Goal: Participate in discussion: Engage in conversation with other users on a specific topic

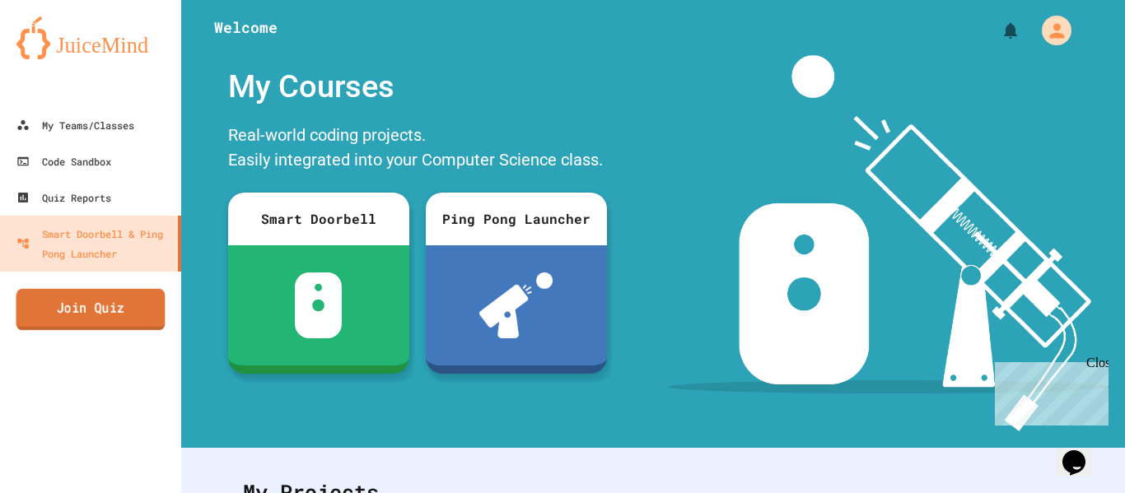
click at [63, 317] on link "Join Quiz" at bounding box center [90, 309] width 149 height 41
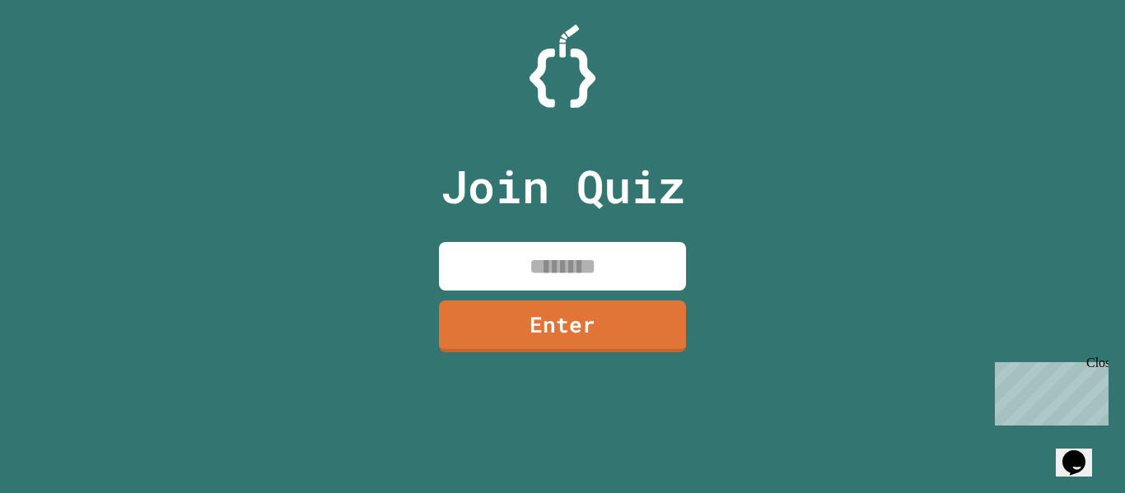
click at [556, 266] on input at bounding box center [562, 266] width 247 height 49
type input "********"
click at [599, 310] on link "Enter" at bounding box center [562, 326] width 247 height 52
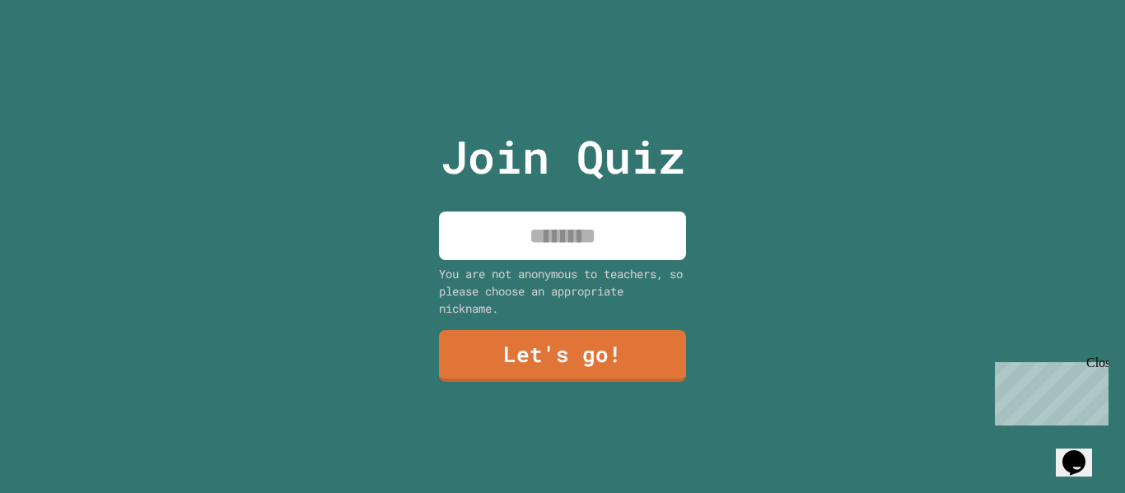
click at [617, 244] on input at bounding box center [562, 236] width 247 height 49
type input "******"
click at [631, 349] on link "Let's go!" at bounding box center [562, 356] width 247 height 52
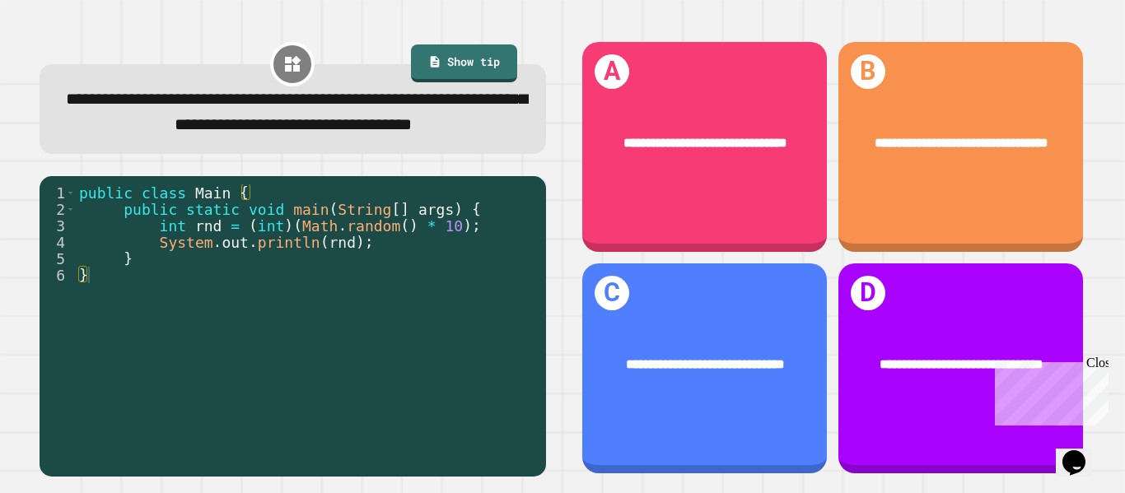
click at [764, 389] on div "**********" at bounding box center [704, 364] width 245 height 72
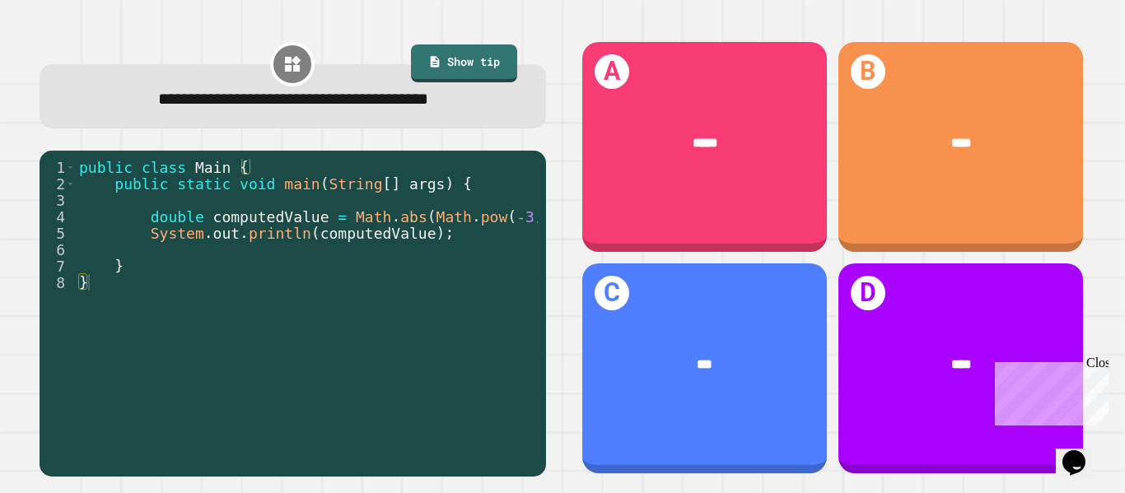
scroll to position [0, 61]
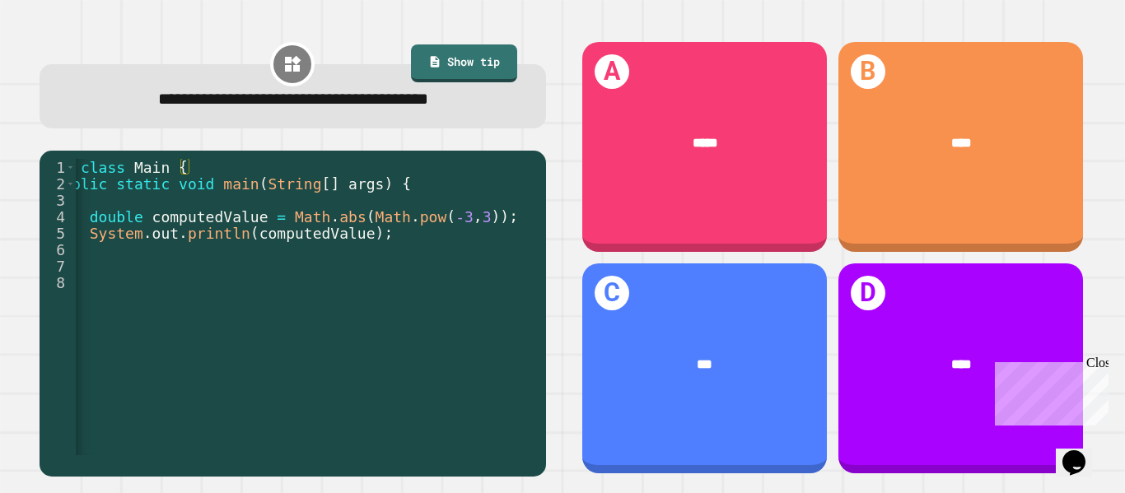
click at [753, 165] on div "*****" at bounding box center [704, 143] width 245 height 72
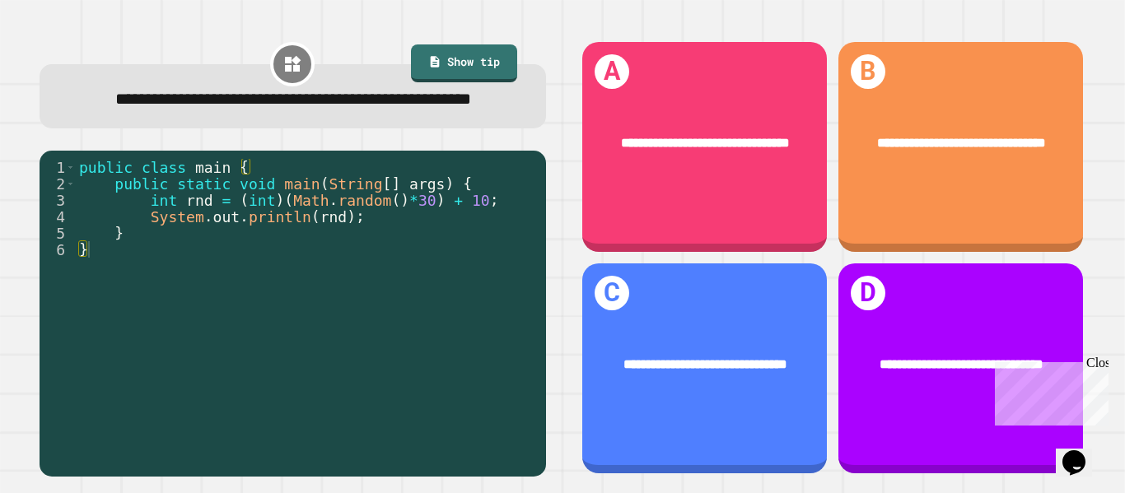
click at [1017, 153] on div "**********" at bounding box center [961, 143] width 192 height 21
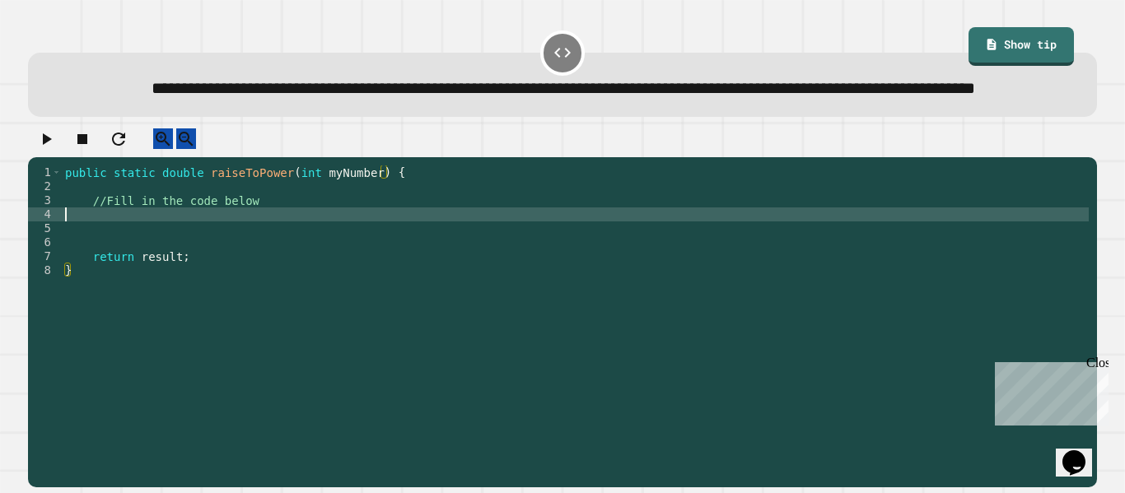
click at [217, 259] on div "public static double raiseToPower ( int myNumber ) { //Fill in the code below r…" at bounding box center [575, 305] width 1027 height 280
type textarea "*"
type textarea "****"
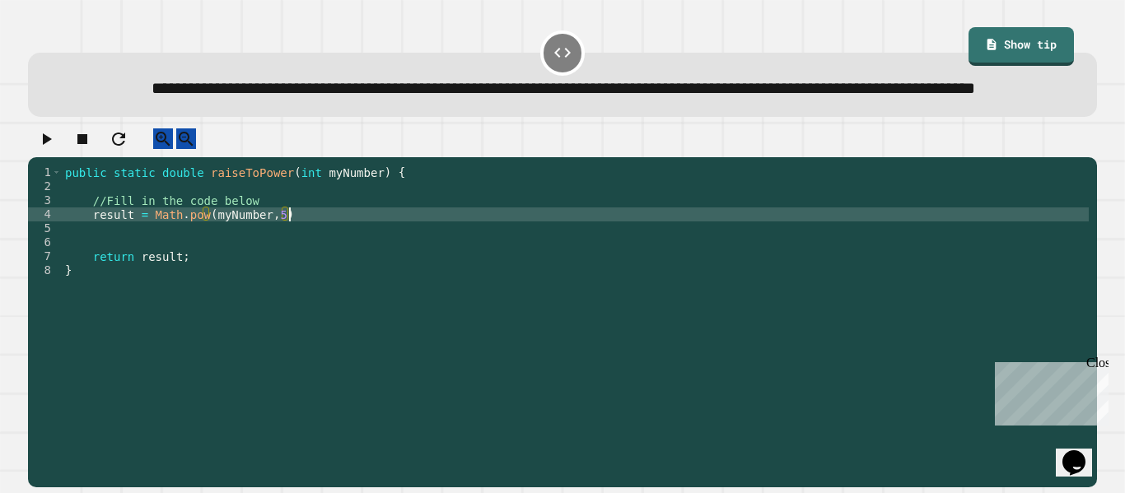
scroll to position [0, 28]
click at [55, 149] on button "button" at bounding box center [46, 138] width 20 height 21
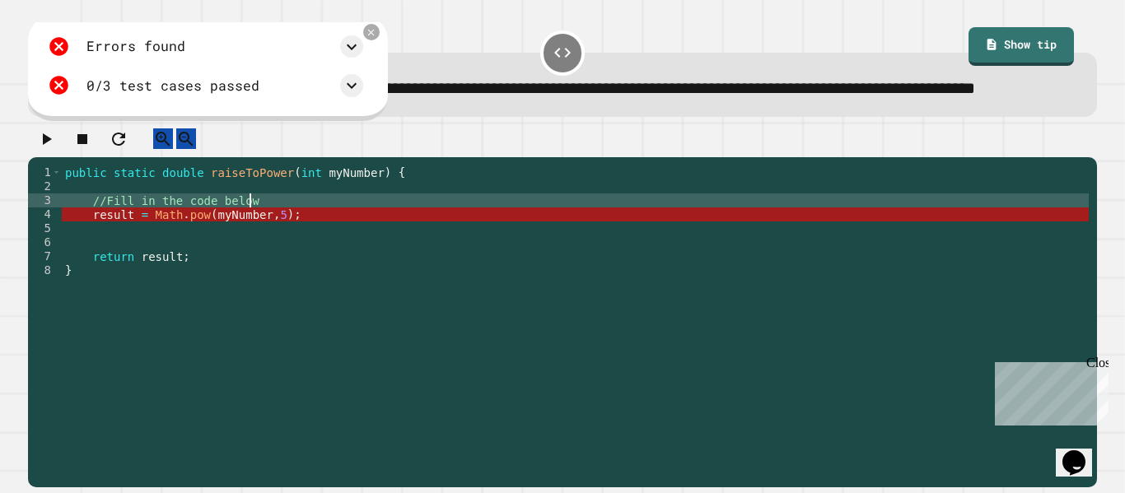
click at [432, 248] on div "public static double raiseToPower ( int myNumber ) { //Fill in the code below r…" at bounding box center [575, 305] width 1027 height 280
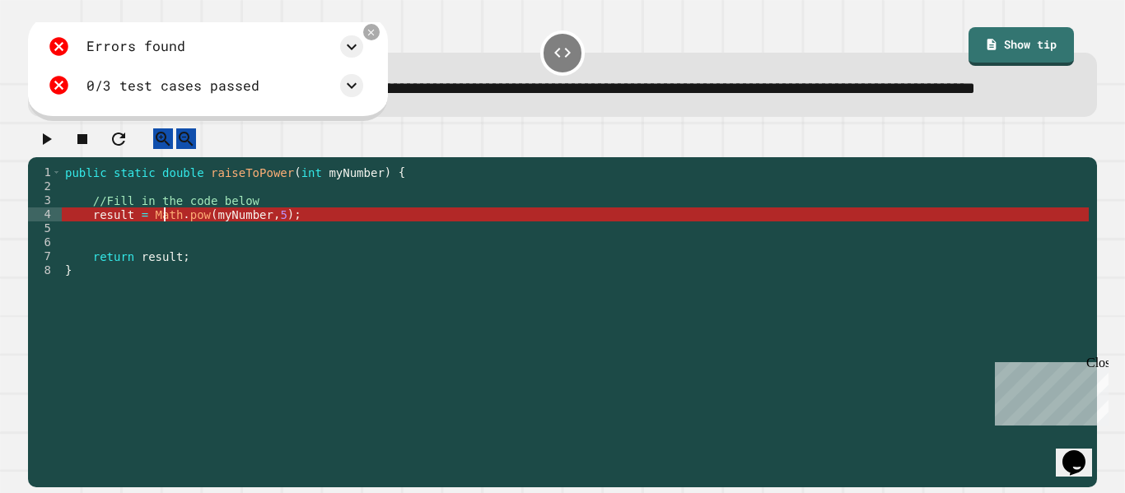
click at [163, 254] on div "public static double raiseToPower ( int myNumber ) { //Fill in the code below r…" at bounding box center [575, 305] width 1027 height 280
click at [138, 250] on div "public static double raiseToPower ( int myNumber ) { //Fill in the code below r…" at bounding box center [575, 305] width 1027 height 280
click at [91, 255] on div "public static double raiseToPower ( int myNumber ) { //Fill in the code below r…" at bounding box center [575, 305] width 1027 height 280
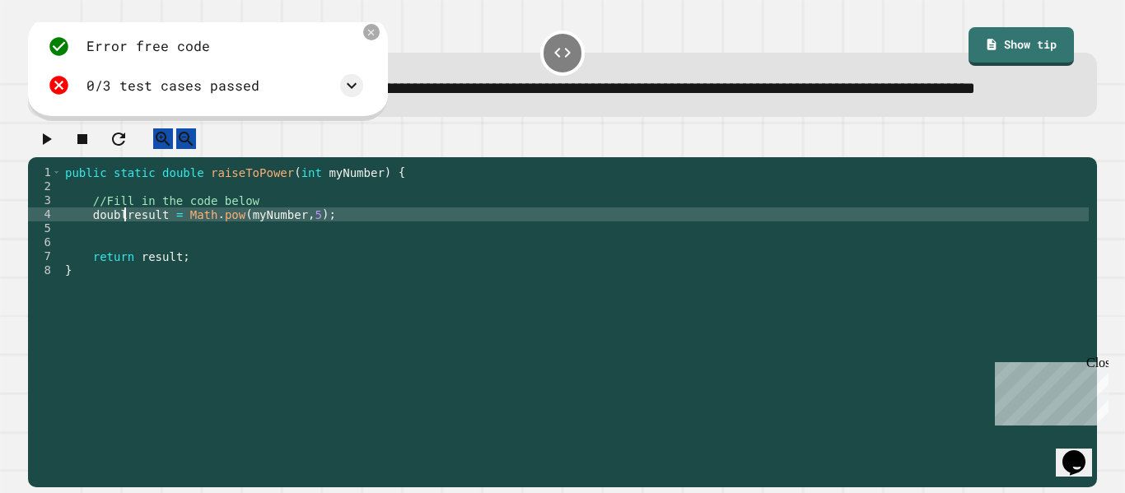
scroll to position [0, 10]
type textarea "**********"
click at [56, 149] on button "button" at bounding box center [46, 138] width 20 height 21
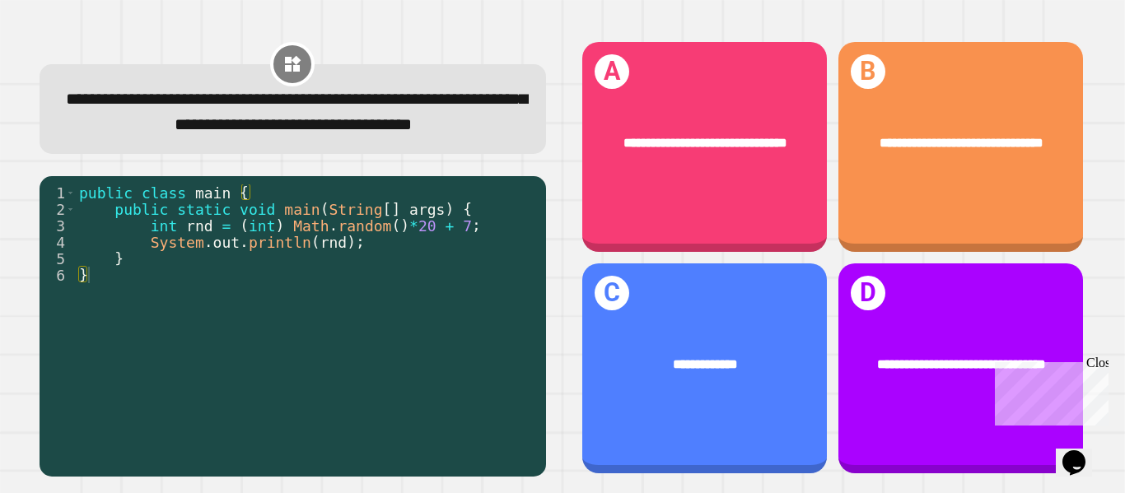
click at [753, 392] on div "**********" at bounding box center [704, 364] width 245 height 72
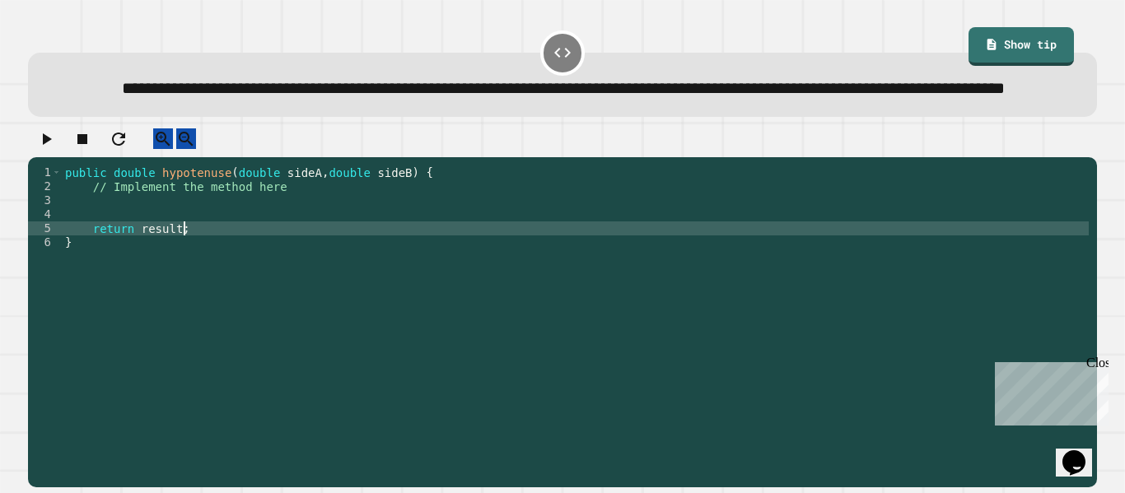
click at [212, 270] on div "public double hypotenuse ( double sideA , double sideB ) { // Implement the met…" at bounding box center [575, 305] width 1027 height 280
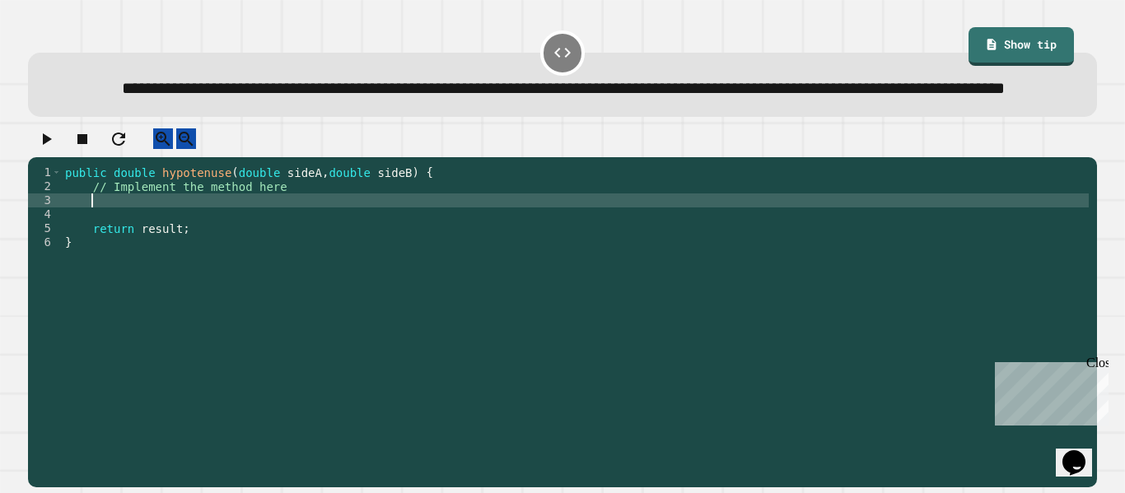
click at [185, 243] on div "public double hypotenuse ( double sideA , double sideB ) { // Implement the met…" at bounding box center [575, 305] width 1027 height 280
type textarea "***"
click at [56, 149] on button "button" at bounding box center [46, 138] width 20 height 21
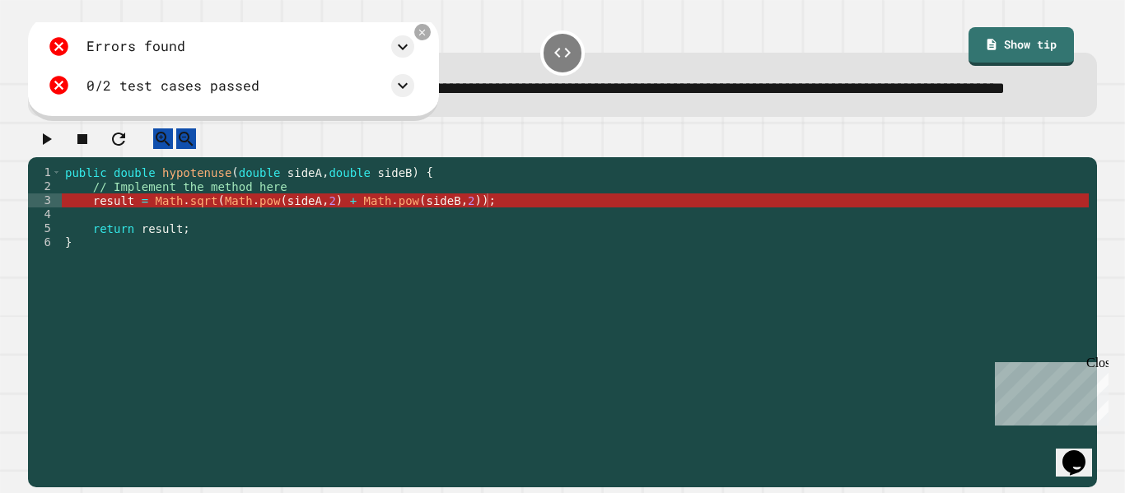
click at [91, 242] on div "public double hypotenuse ( double sideA , double sideB ) { // Implement the met…" at bounding box center [575, 305] width 1027 height 280
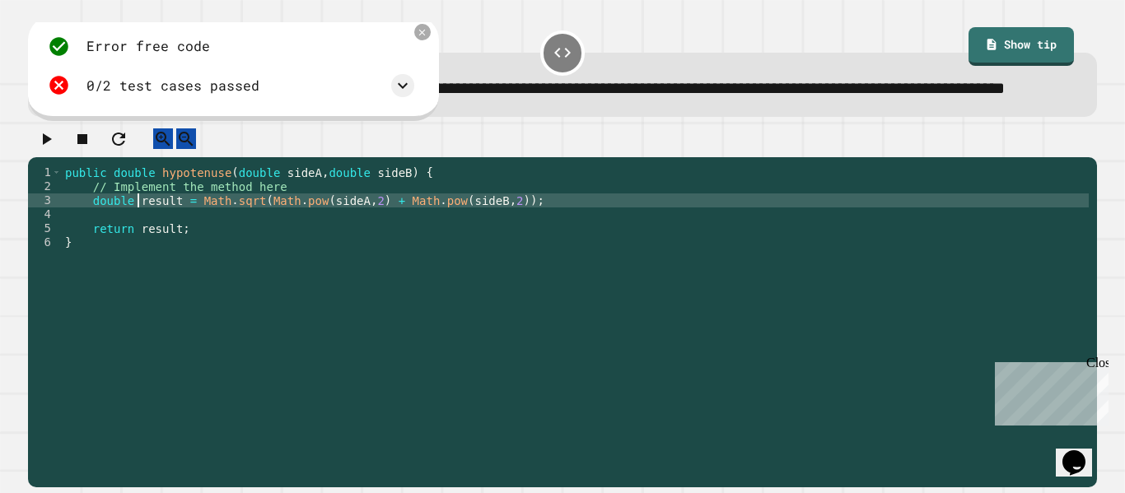
scroll to position [0, 10]
type textarea "**********"
click at [52, 145] on icon "button" at bounding box center [47, 139] width 9 height 12
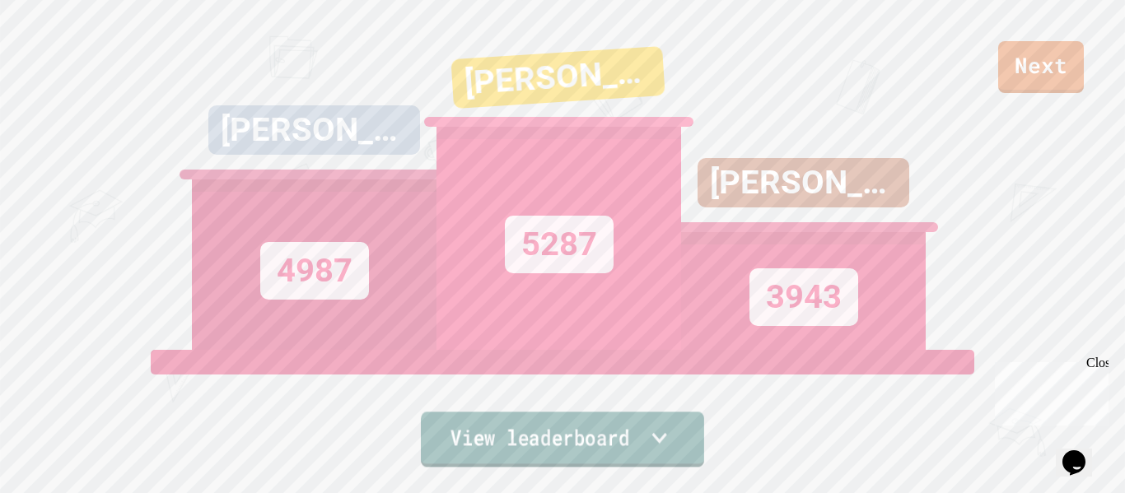
click at [506, 435] on link "View leaderboard" at bounding box center [562, 439] width 283 height 55
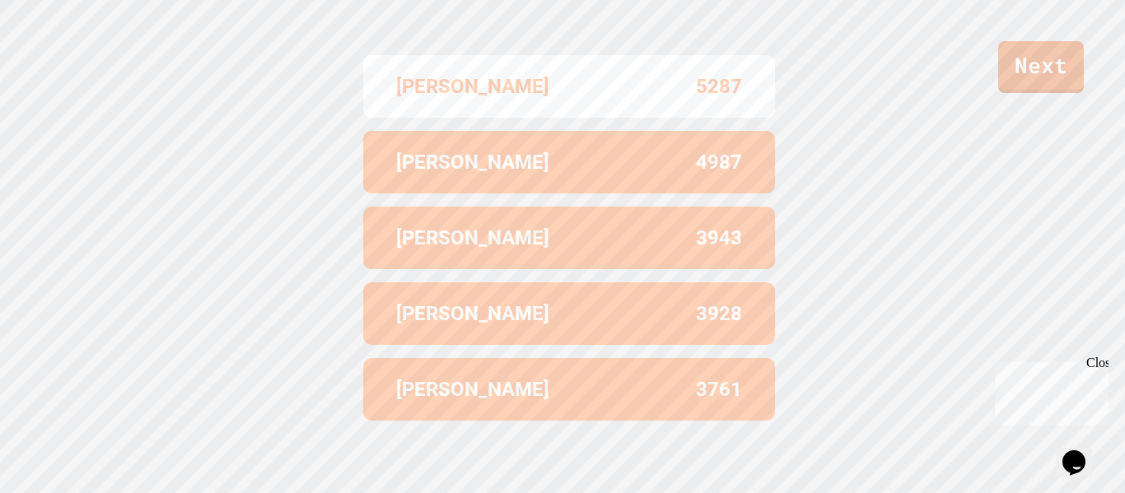
scroll to position [0, 0]
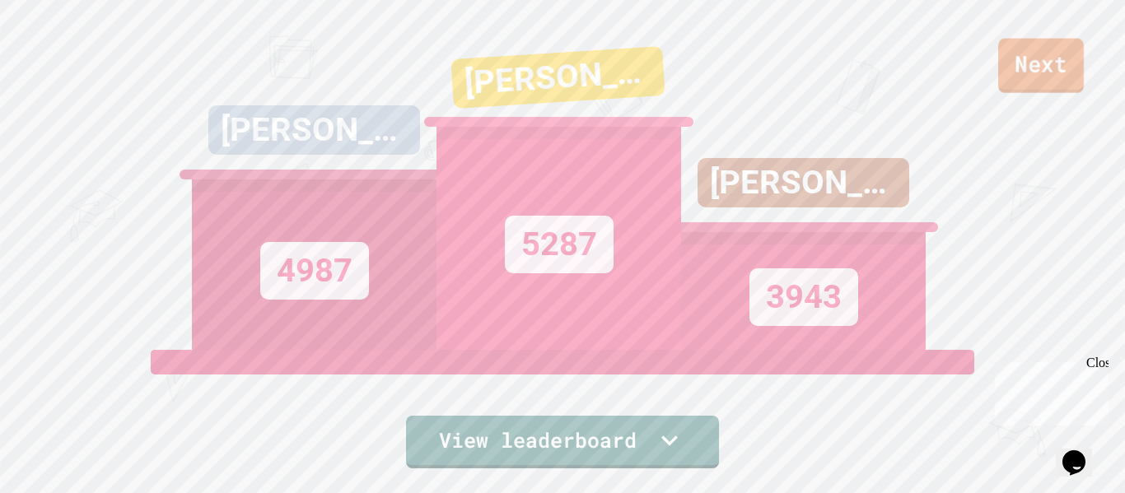
click at [1073, 60] on link "Next" at bounding box center [1041, 66] width 86 height 54
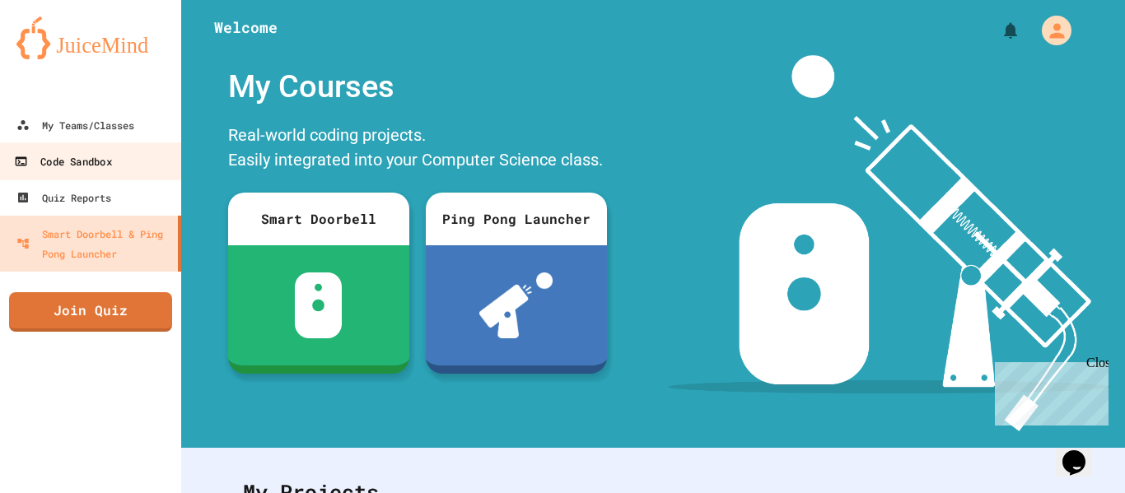
click at [82, 171] on div "Code Sandbox" at bounding box center [62, 161] width 97 height 21
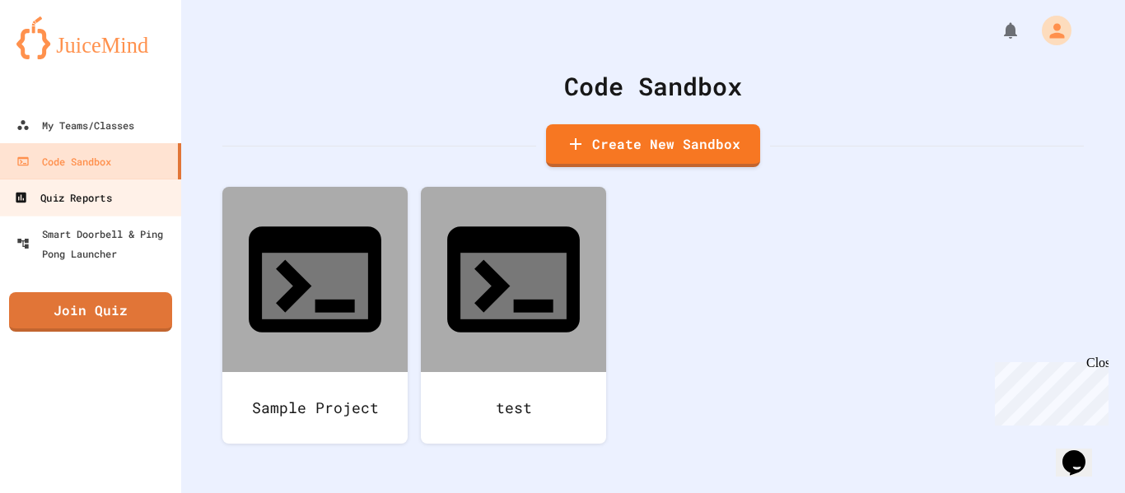
click at [102, 188] on div "Quiz Reports" at bounding box center [62, 198] width 97 height 21
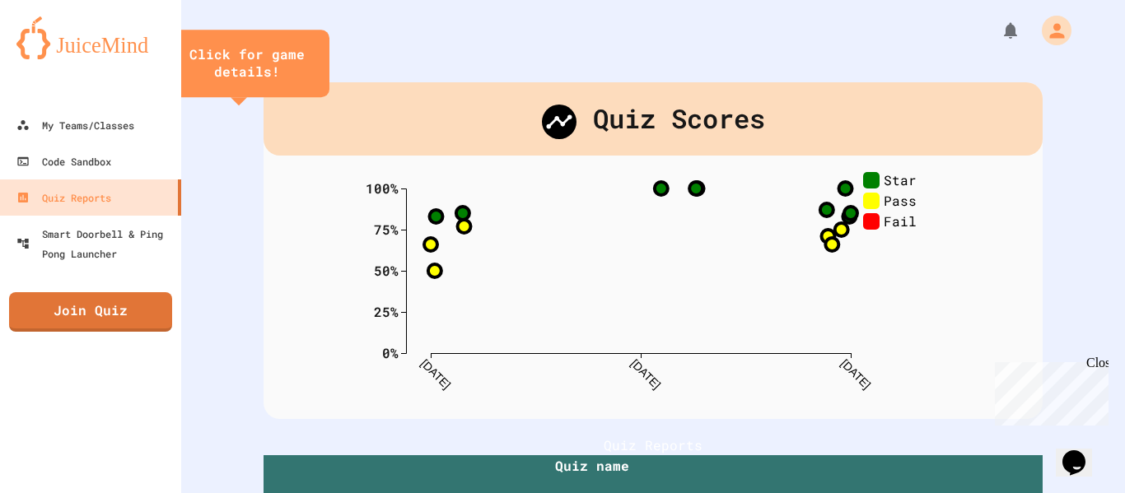
scroll to position [6, 0]
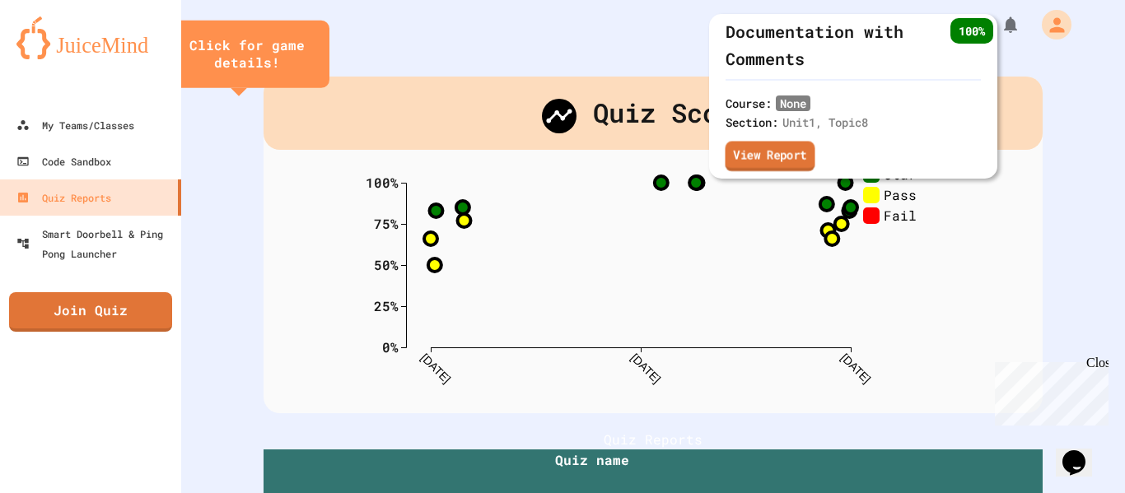
click at [804, 163] on link "View Report" at bounding box center [770, 156] width 90 height 30
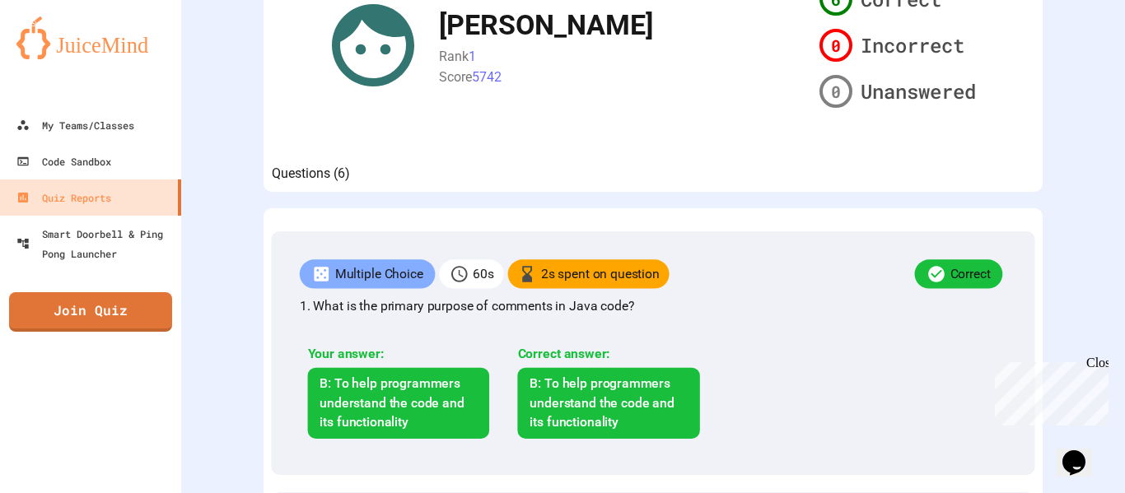
scroll to position [316, 0]
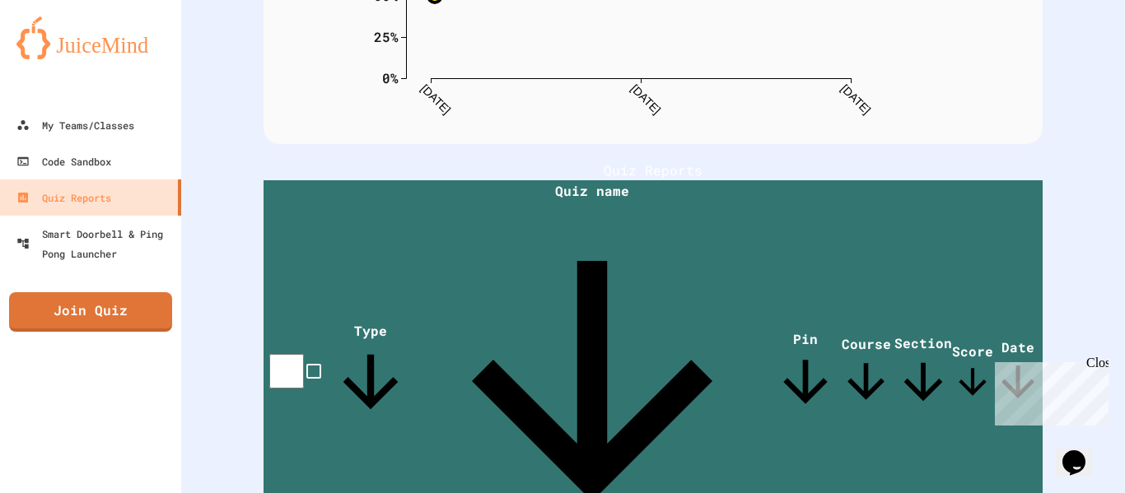
scroll to position [278, 0]
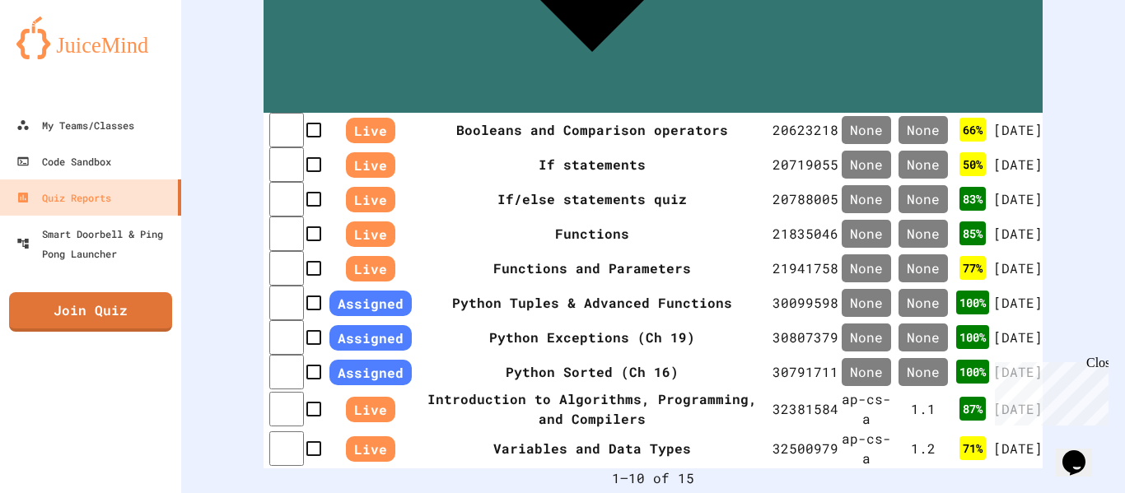
scroll to position [0, 0]
click at [1097, 365] on div "Close" at bounding box center [1096, 366] width 21 height 21
click at [673, 490] on icon "Go to next page" at bounding box center [663, 500] width 20 height 20
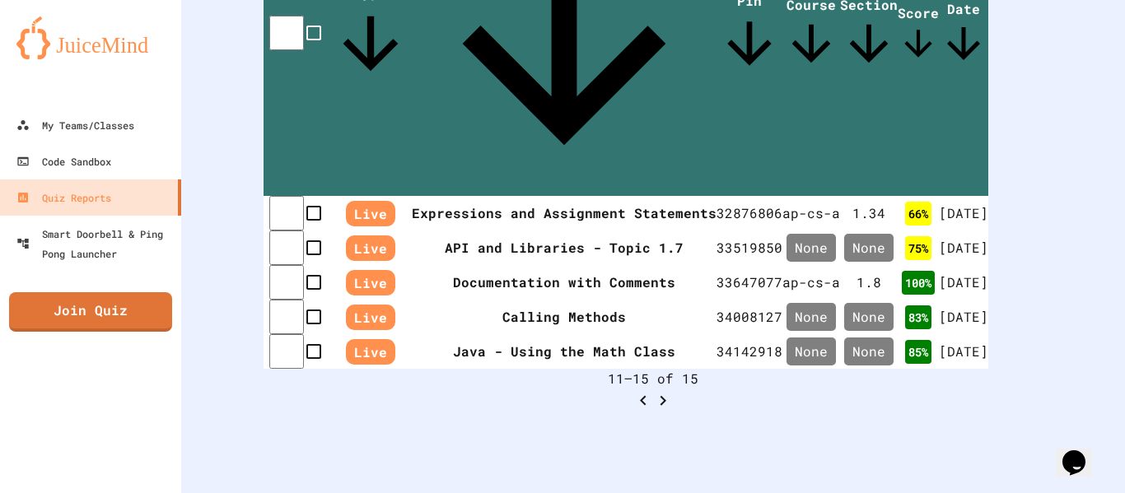
scroll to position [441, 0]
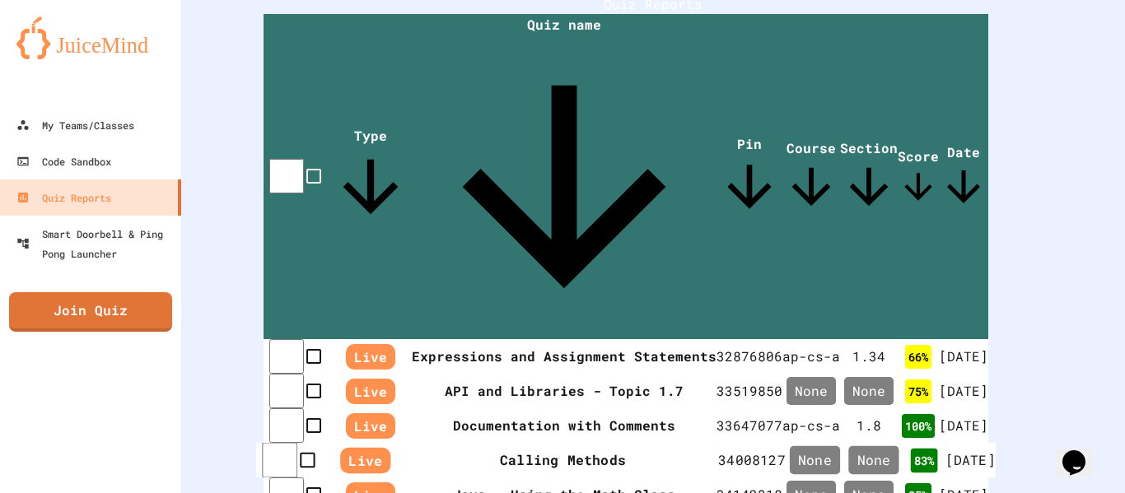
click at [909, 443] on td "83 %" at bounding box center [924, 460] width 42 height 35
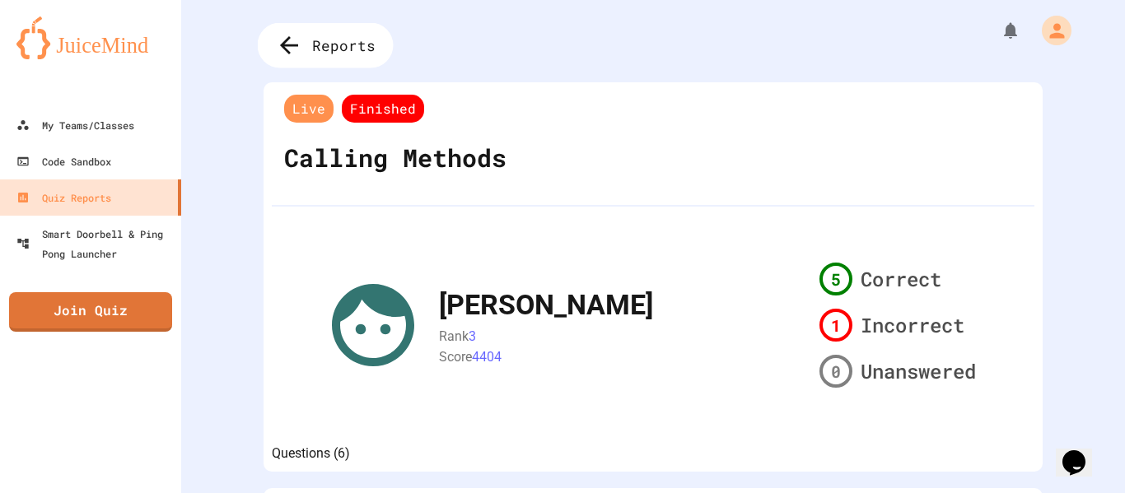
click at [314, 49] on span "Reports" at bounding box center [343, 45] width 63 height 21
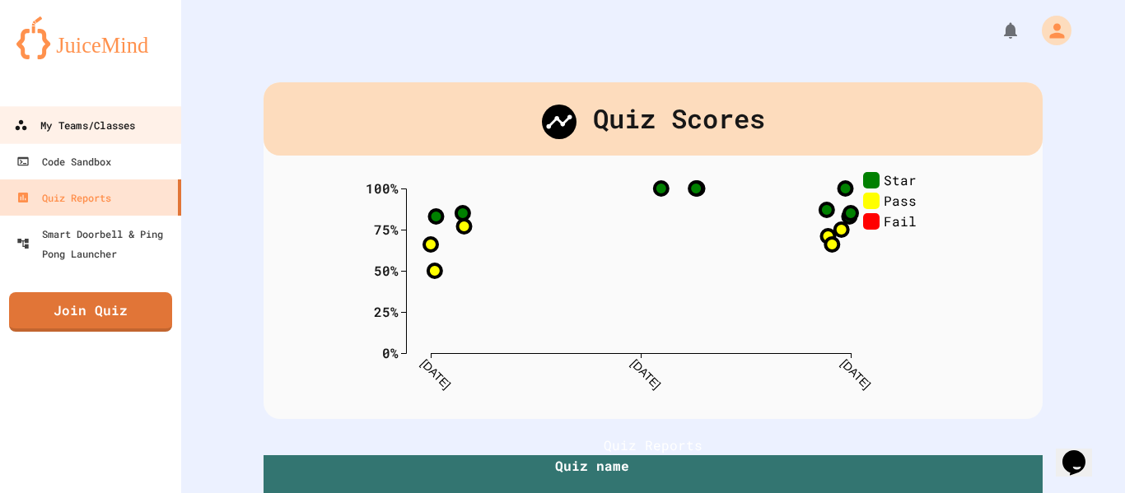
click at [150, 131] on link "My Teams/Classes" at bounding box center [91, 124] width 187 height 37
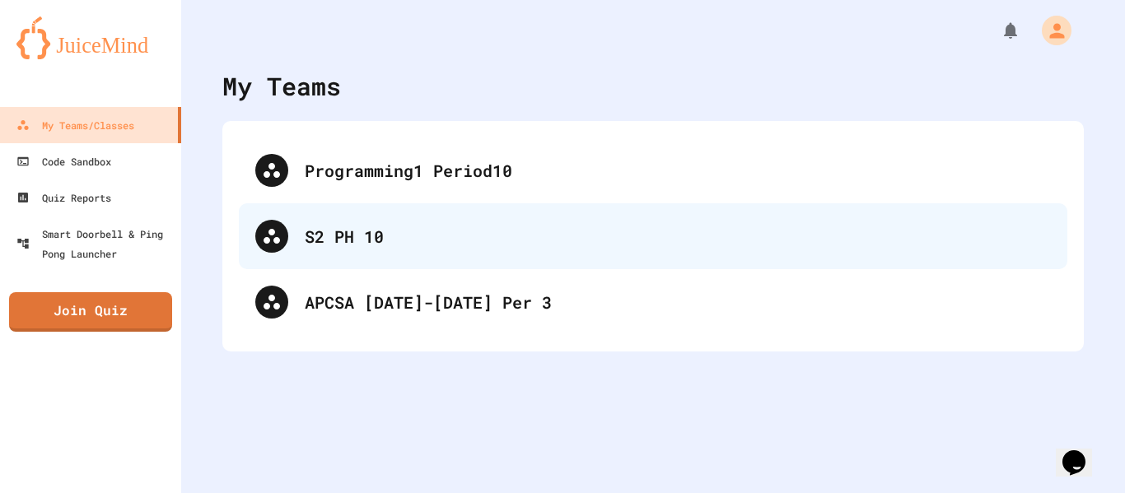
click at [349, 240] on div "S2 PH 10" at bounding box center [678, 236] width 746 height 25
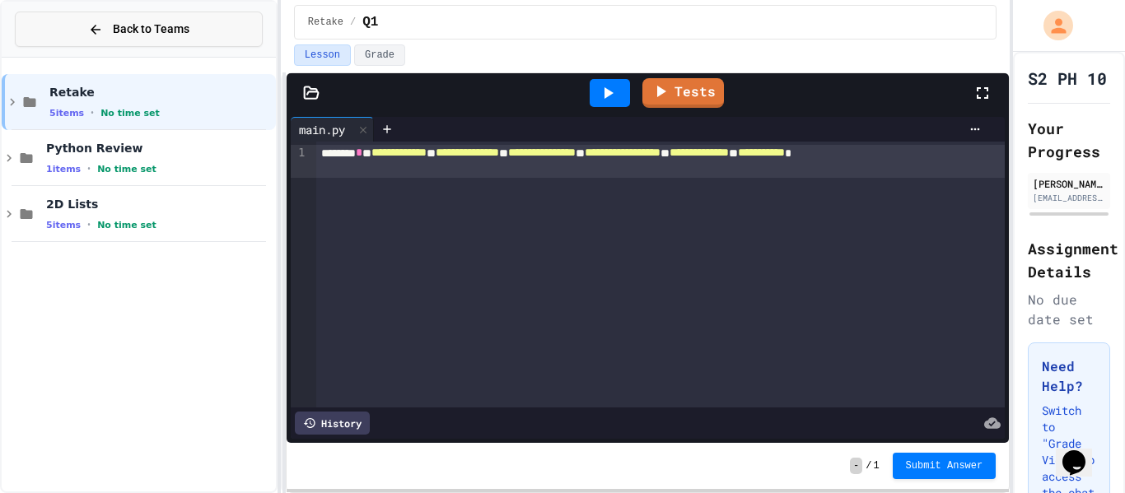
click at [179, 35] on span "Back to Teams" at bounding box center [151, 29] width 77 height 17
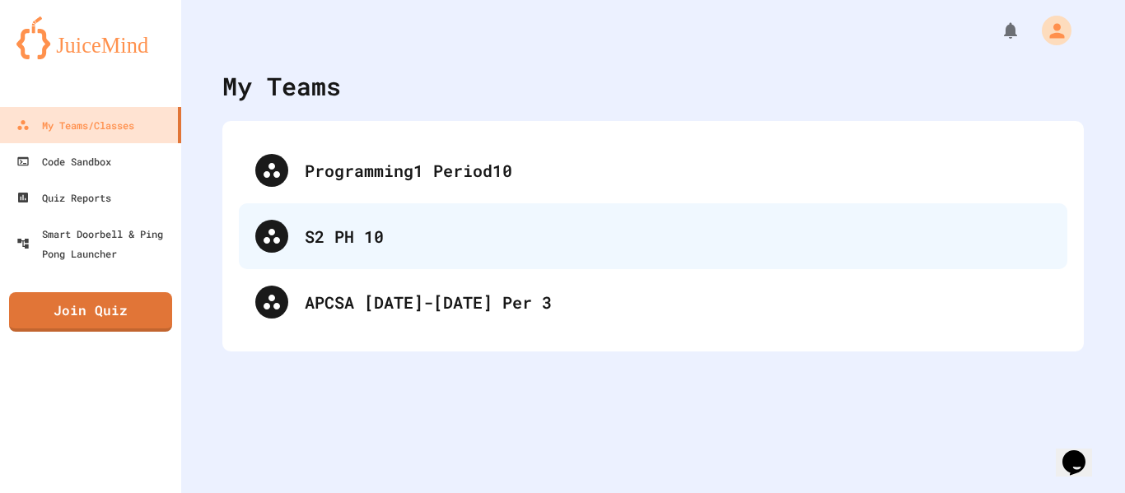
click at [418, 342] on div "Programming1 Period10 S2 PH 10 APCSA [DATE]-[DATE] Per 3" at bounding box center [652, 236] width 861 height 231
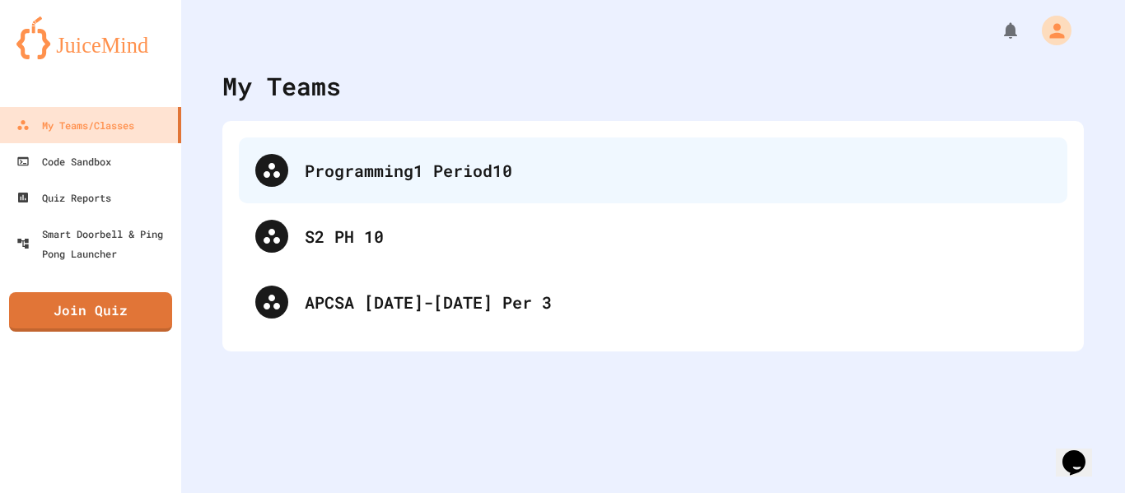
click at [467, 190] on div "Programming1 Period10" at bounding box center [653, 170] width 828 height 66
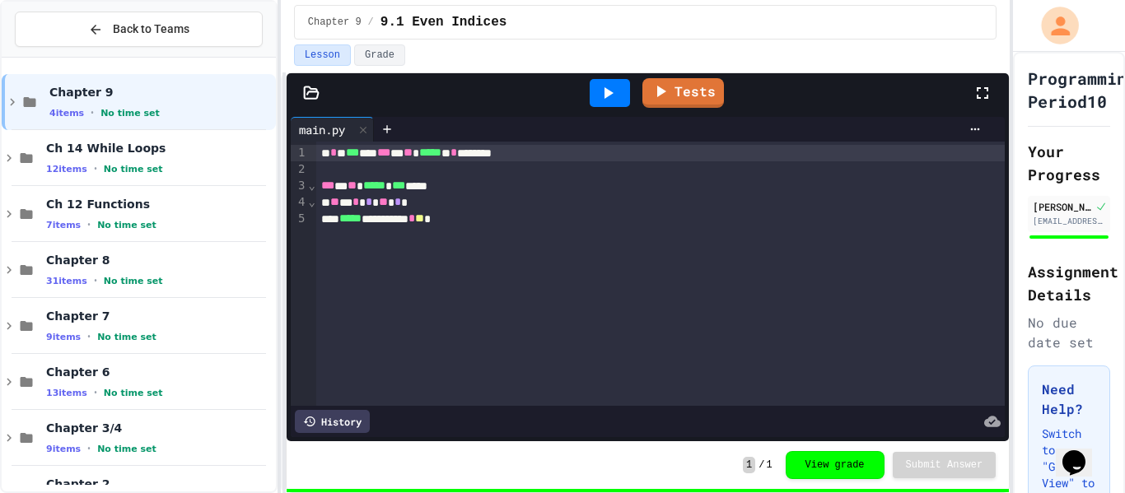
click at [1053, 23] on icon "My Account" at bounding box center [1060, 26] width 28 height 28
click at [1053, 492] on div at bounding box center [562, 493] width 1125 height 0
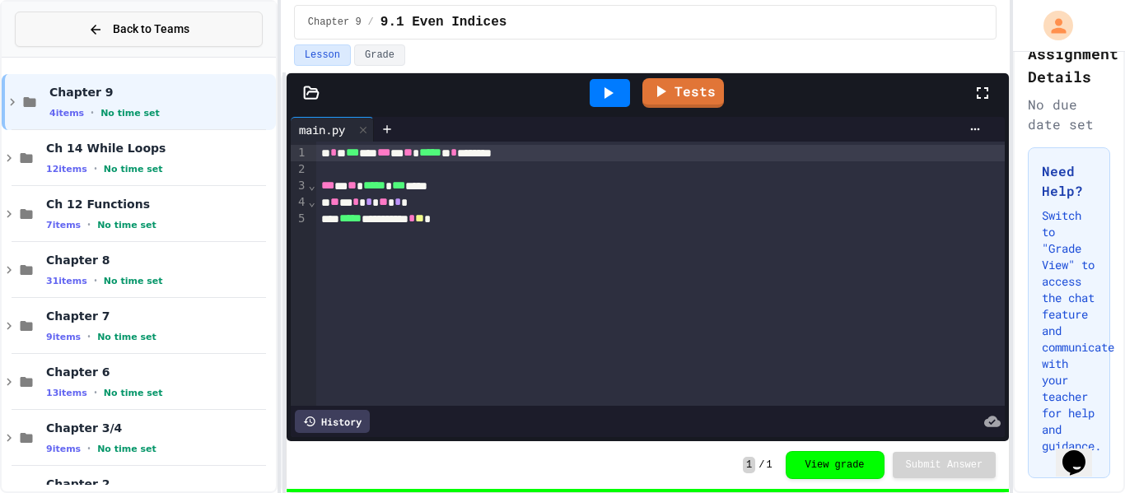
click at [120, 21] on span "Back to Teams" at bounding box center [151, 29] width 77 height 17
